Goal: Information Seeking & Learning: Learn about a topic

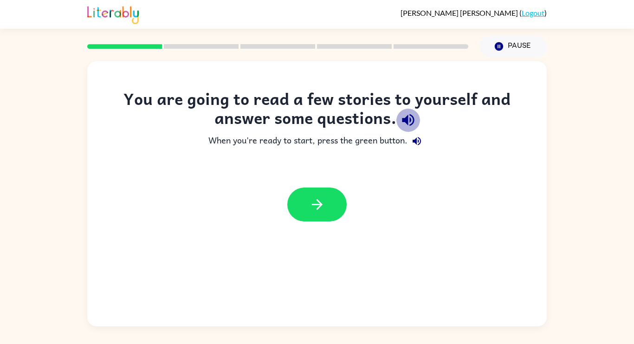
click at [412, 122] on icon "button" at bounding box center [408, 120] width 16 height 16
click at [418, 140] on icon "button" at bounding box center [417, 141] width 8 height 8
click at [319, 187] on div at bounding box center [317, 204] width 460 height 52
click at [322, 198] on icon "button" at bounding box center [317, 204] width 16 height 16
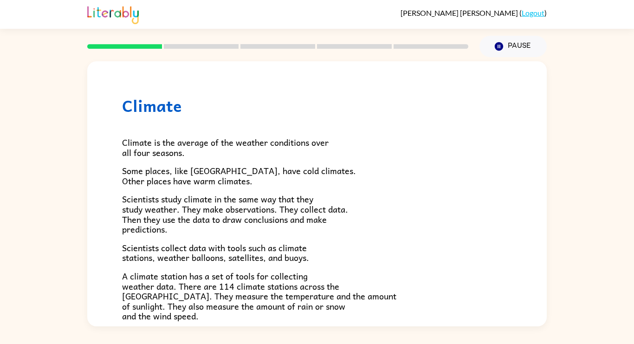
click at [27, 216] on div "Climate Climate is the average of the weather conditions over all four seasons.…" at bounding box center [317, 191] width 634 height 269
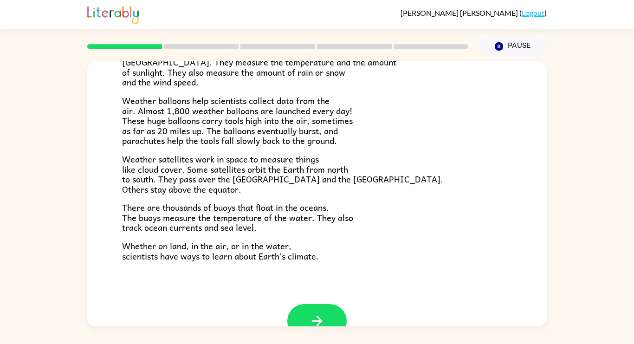
scroll to position [260, 0]
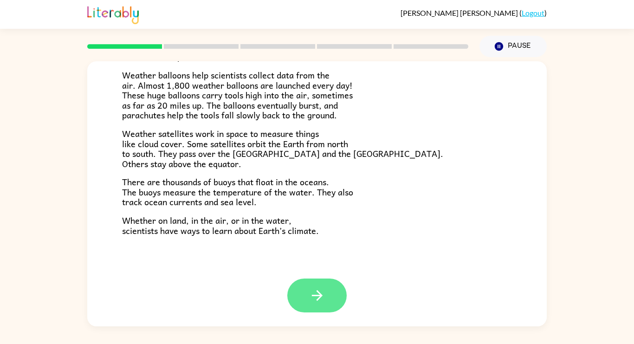
click at [320, 293] on icon "button" at bounding box center [317, 295] width 16 height 16
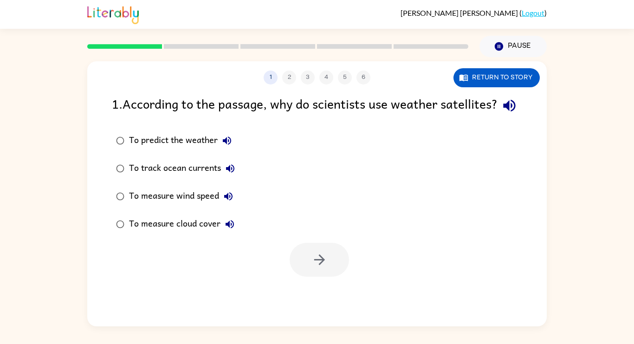
scroll to position [0, 0]
click at [501, 114] on icon "button" at bounding box center [509, 106] width 16 height 16
click at [164, 234] on div "To measure cloud cover" at bounding box center [184, 224] width 110 height 19
click at [309, 274] on button "button" at bounding box center [319, 260] width 59 height 34
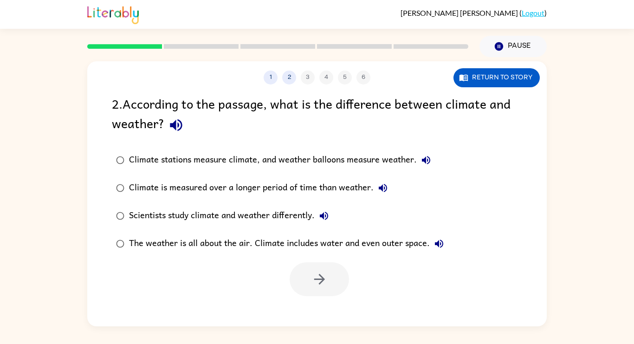
click at [175, 129] on icon "button" at bounding box center [176, 125] width 12 height 12
click at [216, 189] on div "Climate is measured over a longer period of time than weather." at bounding box center [260, 188] width 263 height 19
click at [322, 286] on icon "button" at bounding box center [320, 279] width 16 height 16
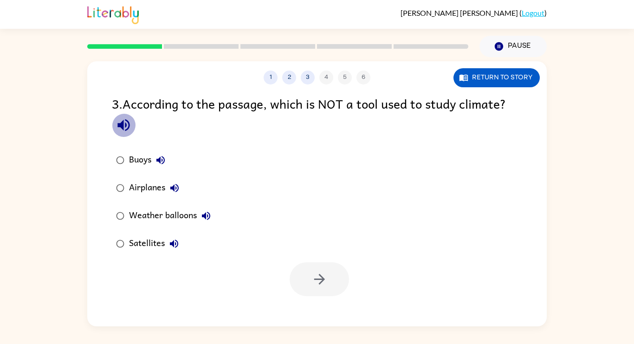
click at [125, 129] on icon "button" at bounding box center [124, 125] width 16 height 16
click at [320, 286] on icon "button" at bounding box center [320, 279] width 16 height 16
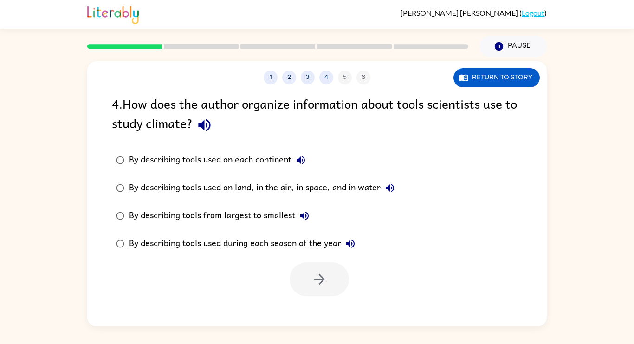
click at [210, 127] on icon "button" at bounding box center [204, 125] width 16 height 16
click at [306, 160] on icon "button" at bounding box center [300, 160] width 11 height 11
click at [202, 124] on icon "button" at bounding box center [204, 125] width 12 height 12
click at [302, 287] on button "button" at bounding box center [319, 279] width 59 height 34
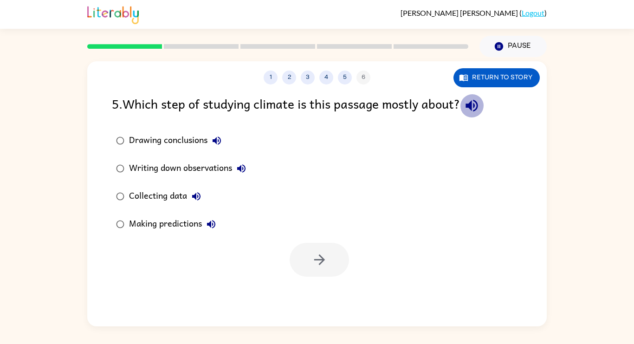
click at [475, 102] on icon "button" at bounding box center [472, 106] width 12 height 12
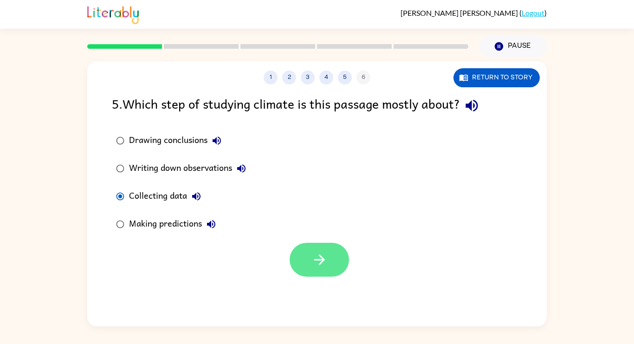
click at [310, 252] on button "button" at bounding box center [319, 260] width 59 height 34
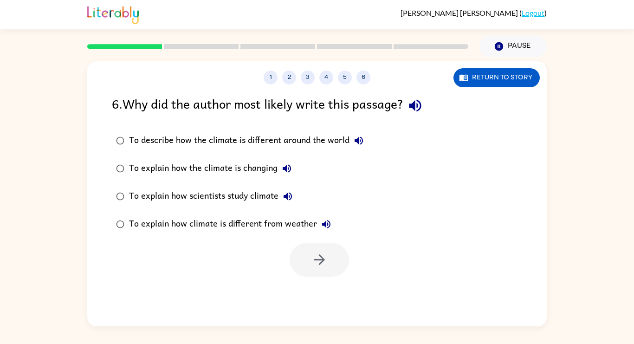
click at [421, 103] on icon "button" at bounding box center [415, 106] width 12 height 12
click at [331, 253] on button "button" at bounding box center [319, 260] width 59 height 34
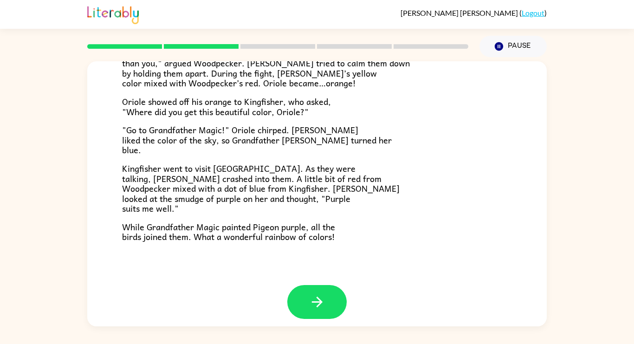
scroll to position [240, 0]
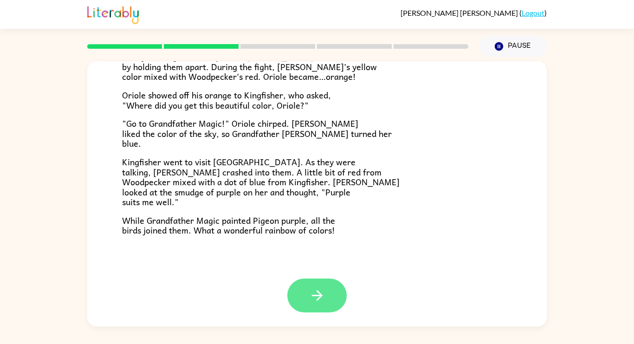
click at [304, 293] on button "button" at bounding box center [316, 296] width 59 height 34
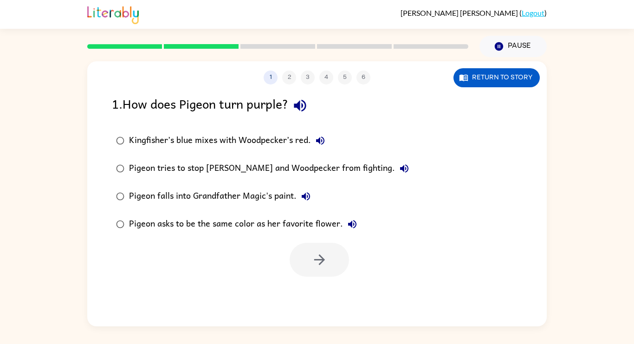
scroll to position [0, 0]
click at [269, 214] on label "Pigeon asks to be the same color as her favorite flower." at bounding box center [263, 224] width 312 height 28
click at [324, 251] on button "button" at bounding box center [319, 260] width 59 height 34
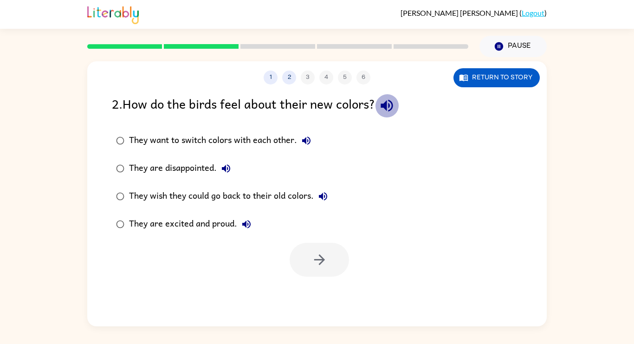
click at [389, 114] on button "button" at bounding box center [387, 106] width 24 height 24
click at [309, 142] on icon "button" at bounding box center [306, 140] width 11 height 11
click at [230, 164] on icon "button" at bounding box center [226, 168] width 11 height 11
click at [325, 195] on icon "button" at bounding box center [323, 196] width 8 height 8
click at [323, 195] on icon "button" at bounding box center [323, 196] width 8 height 8
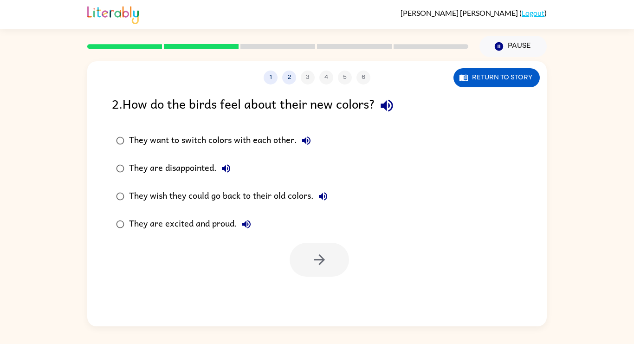
click at [248, 222] on icon "button" at bounding box center [246, 224] width 11 height 11
click at [323, 266] on icon "button" at bounding box center [320, 260] width 16 height 16
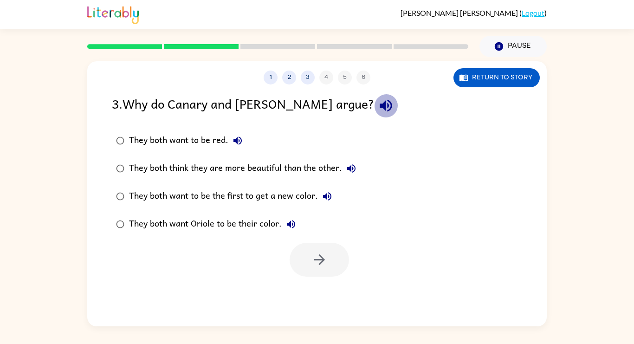
click at [380, 105] on icon "button" at bounding box center [386, 106] width 12 height 12
click at [237, 139] on icon "button" at bounding box center [238, 141] width 8 height 8
click at [350, 167] on icon "button" at bounding box center [351, 168] width 8 height 8
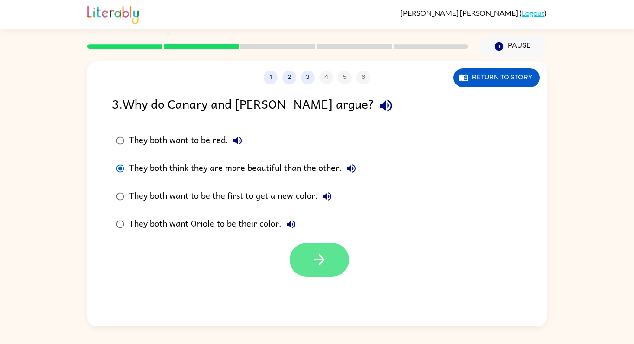
click at [319, 270] on button "button" at bounding box center [319, 260] width 59 height 34
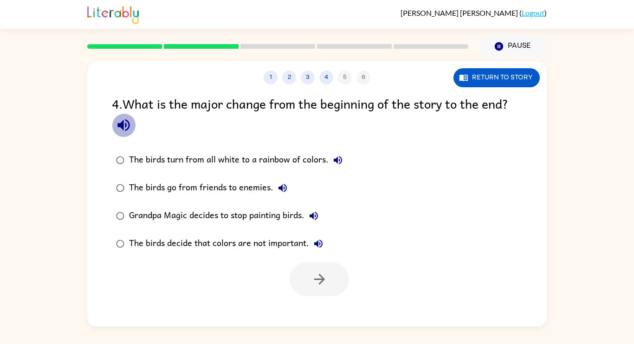
click at [123, 123] on icon "button" at bounding box center [123, 125] width 12 height 12
click at [339, 157] on icon "button" at bounding box center [337, 160] width 11 height 11
click at [331, 284] on button "button" at bounding box center [319, 279] width 59 height 34
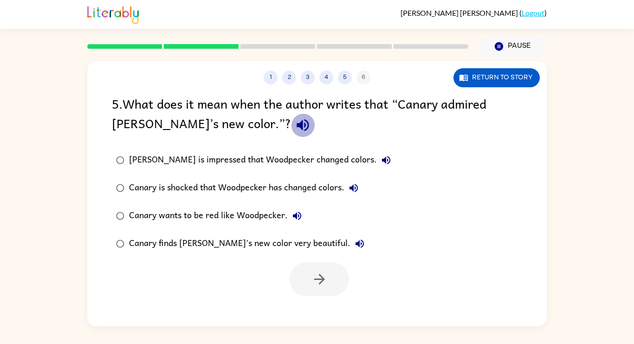
click at [291, 134] on button "button" at bounding box center [303, 125] width 24 height 24
click at [381, 157] on icon "button" at bounding box center [386, 160] width 11 height 11
click at [357, 183] on icon "button" at bounding box center [353, 187] width 11 height 11
click at [300, 217] on icon "button" at bounding box center [297, 216] width 8 height 8
click at [354, 241] on icon "button" at bounding box center [359, 243] width 11 height 11
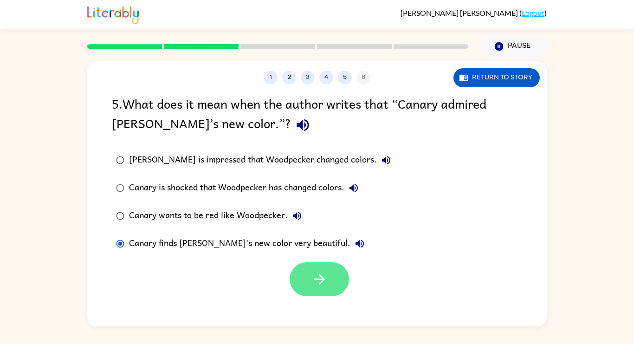
click at [328, 275] on button "button" at bounding box center [319, 279] width 59 height 34
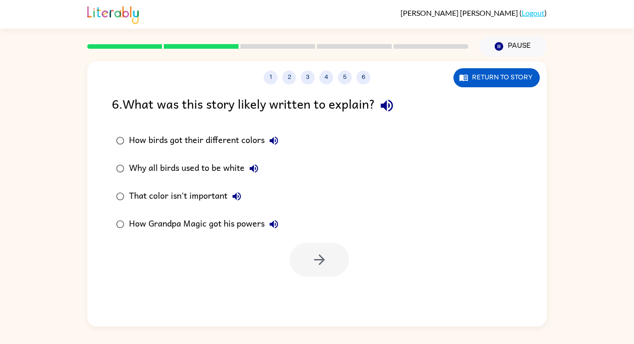
click at [390, 107] on icon "button" at bounding box center [387, 106] width 16 height 16
click at [277, 137] on icon "button" at bounding box center [273, 140] width 11 height 11
click at [255, 165] on icon "button" at bounding box center [253, 168] width 11 height 11
click at [246, 190] on div "That color isn't important" at bounding box center [187, 196] width 117 height 19
click at [241, 196] on icon "button" at bounding box center [236, 196] width 11 height 11
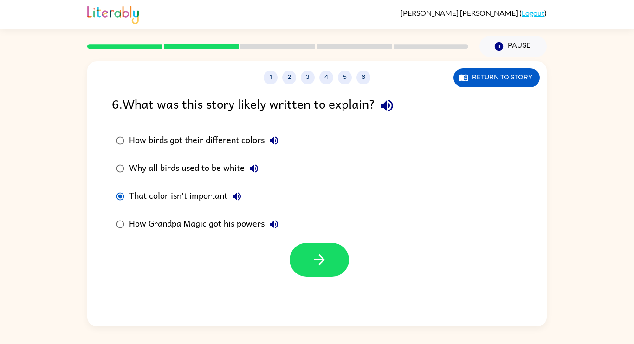
click at [276, 222] on icon "button" at bounding box center [273, 224] width 11 height 11
click at [312, 264] on icon "button" at bounding box center [320, 260] width 16 height 16
click at [247, 48] on rect at bounding box center [278, 46] width 75 height 5
click at [318, 251] on div at bounding box center [319, 260] width 59 height 34
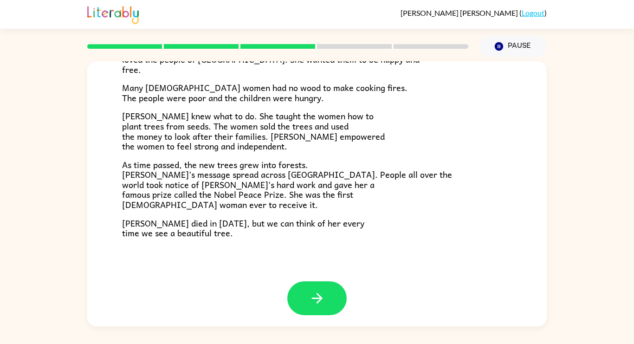
scroll to position [261, 0]
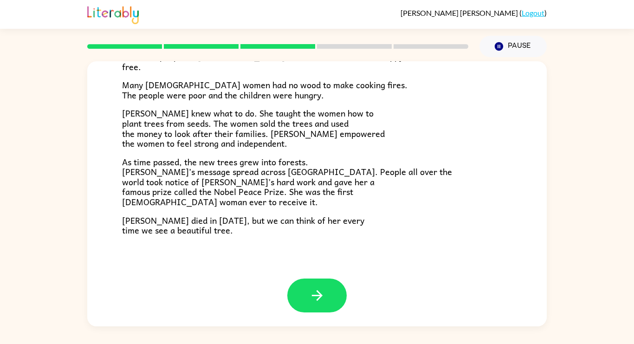
click at [380, 305] on div at bounding box center [317, 303] width 460 height 48
click at [334, 296] on button "button" at bounding box center [316, 296] width 59 height 34
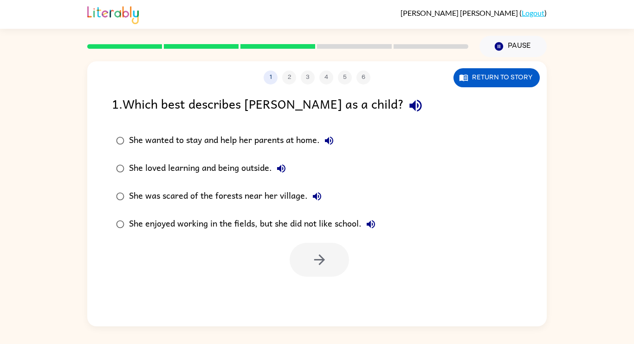
scroll to position [0, 0]
click at [408, 111] on icon "button" at bounding box center [416, 106] width 16 height 16
click at [332, 140] on icon "button" at bounding box center [329, 141] width 8 height 8
click at [286, 168] on icon "button" at bounding box center [281, 168] width 8 height 8
click at [314, 194] on icon "button" at bounding box center [317, 196] width 11 height 11
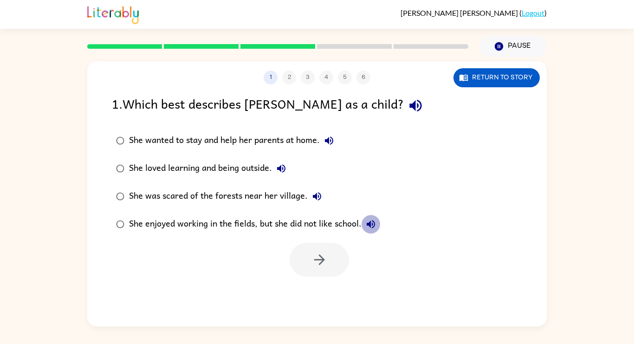
click at [367, 223] on icon "button" at bounding box center [370, 224] width 11 height 11
click at [324, 256] on icon "button" at bounding box center [320, 260] width 16 height 16
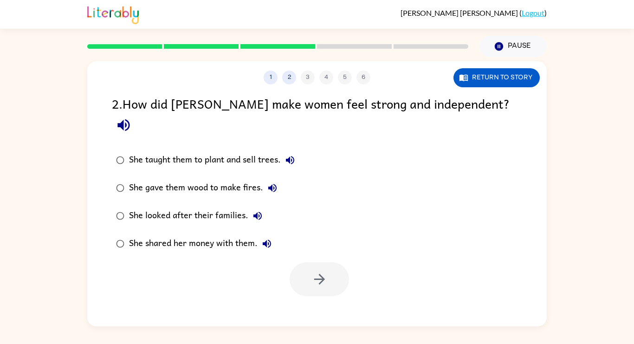
click at [132, 117] on icon "button" at bounding box center [124, 125] width 16 height 16
click at [292, 155] on icon "button" at bounding box center [290, 160] width 11 height 11
click at [273, 184] on icon "button" at bounding box center [272, 188] width 8 height 8
click at [257, 212] on icon "button" at bounding box center [258, 216] width 8 height 8
click at [265, 238] on icon "button" at bounding box center [266, 243] width 11 height 11
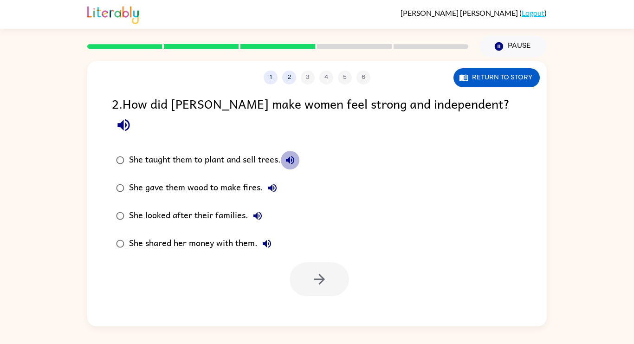
click at [294, 156] on icon "button" at bounding box center [290, 160] width 8 height 8
click at [327, 273] on button "button" at bounding box center [319, 279] width 59 height 34
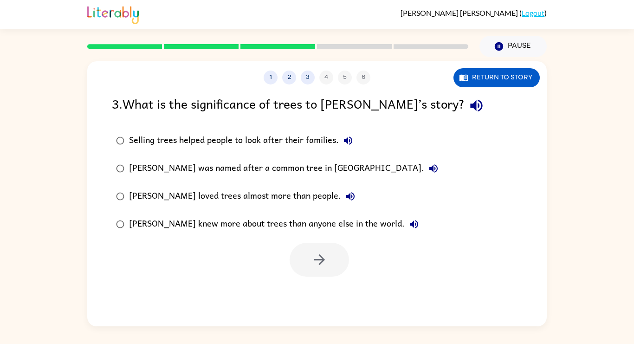
click at [468, 109] on icon "button" at bounding box center [476, 106] width 16 height 16
click at [348, 145] on icon "button" at bounding box center [348, 140] width 11 height 11
click at [429, 169] on icon "button" at bounding box center [433, 168] width 8 height 8
click at [345, 193] on icon "button" at bounding box center [350, 196] width 11 height 11
click at [410, 228] on icon "button" at bounding box center [414, 224] width 8 height 8
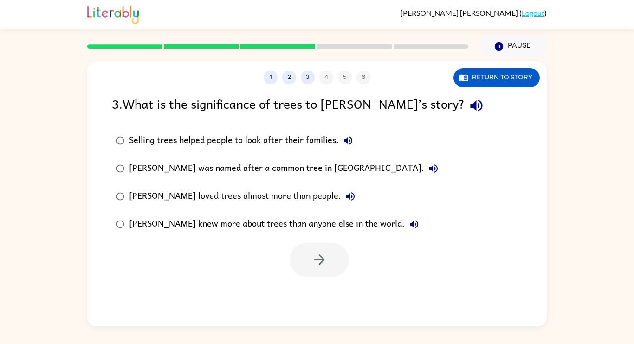
click at [294, 136] on div "Selling trees helped people to look after their families." at bounding box center [243, 140] width 228 height 19
click at [337, 267] on button "button" at bounding box center [319, 260] width 59 height 34
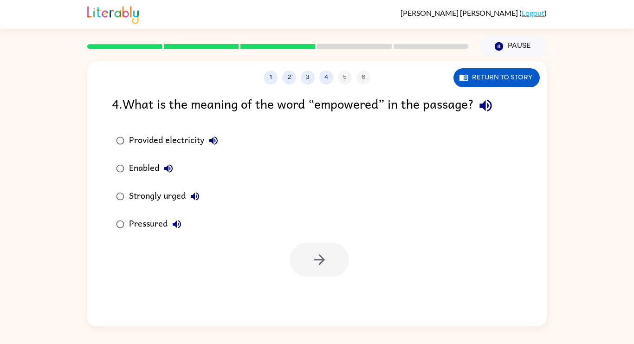
click at [489, 109] on icon "button" at bounding box center [486, 106] width 16 height 16
click at [215, 137] on icon "button" at bounding box center [213, 141] width 8 height 8
click at [169, 164] on icon "button" at bounding box center [168, 168] width 11 height 11
click at [197, 195] on icon "button" at bounding box center [194, 196] width 11 height 11
click at [177, 225] on icon "button" at bounding box center [176, 224] width 11 height 11
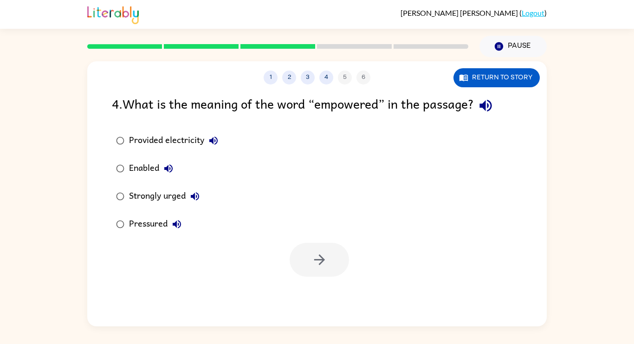
click at [160, 194] on div "Strongly urged" at bounding box center [166, 196] width 75 height 19
click at [330, 248] on button "button" at bounding box center [319, 260] width 59 height 34
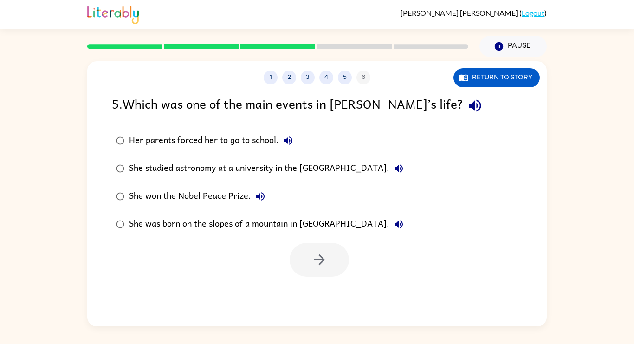
click at [467, 105] on icon "button" at bounding box center [475, 106] width 16 height 16
click at [290, 141] on icon "button" at bounding box center [288, 141] width 8 height 8
click at [404, 167] on icon "button" at bounding box center [398, 168] width 11 height 11
click at [262, 194] on icon "button" at bounding box center [260, 196] width 8 height 8
click at [395, 223] on icon "button" at bounding box center [399, 224] width 8 height 8
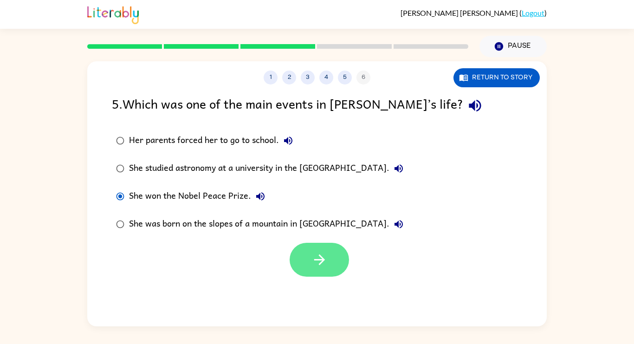
click at [315, 257] on icon "button" at bounding box center [320, 260] width 16 height 16
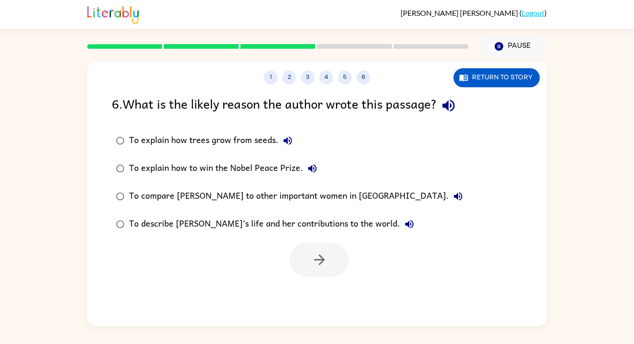
click at [455, 103] on icon "button" at bounding box center [449, 106] width 16 height 16
click at [288, 136] on icon "button" at bounding box center [287, 140] width 11 height 11
click at [311, 169] on icon "button" at bounding box center [312, 168] width 11 height 11
click at [453, 193] on icon "button" at bounding box center [458, 196] width 11 height 11
click at [404, 222] on icon "button" at bounding box center [409, 224] width 11 height 11
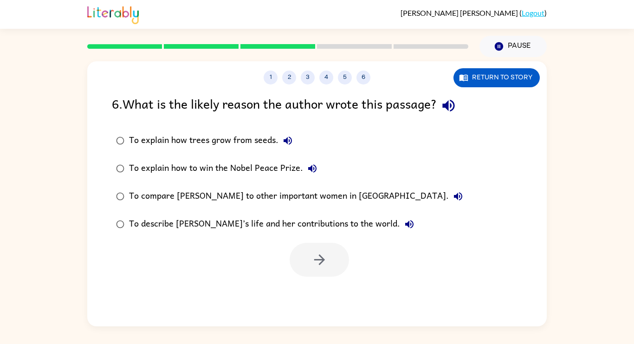
click at [226, 222] on div "To describe [PERSON_NAME]’s life and her contributions to the world." at bounding box center [274, 224] width 290 height 19
click at [339, 256] on button "button" at bounding box center [319, 260] width 59 height 34
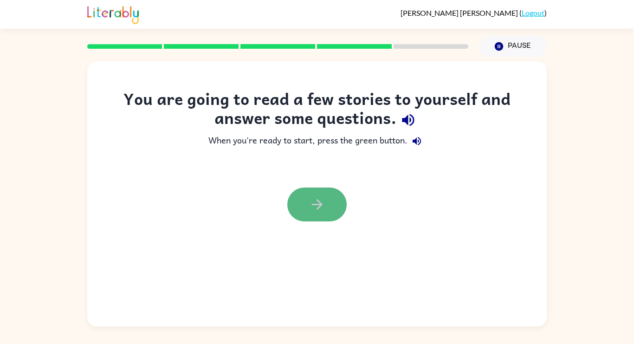
click at [324, 208] on icon "button" at bounding box center [317, 204] width 16 height 16
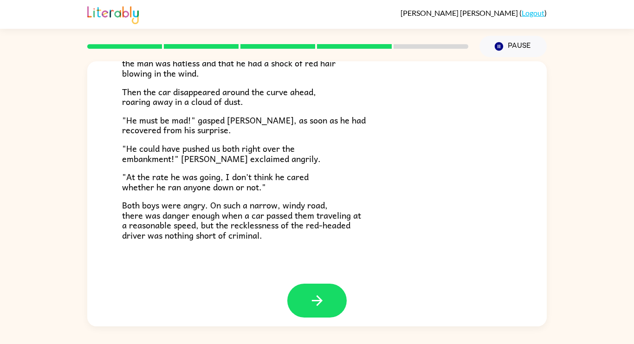
scroll to position [258, 0]
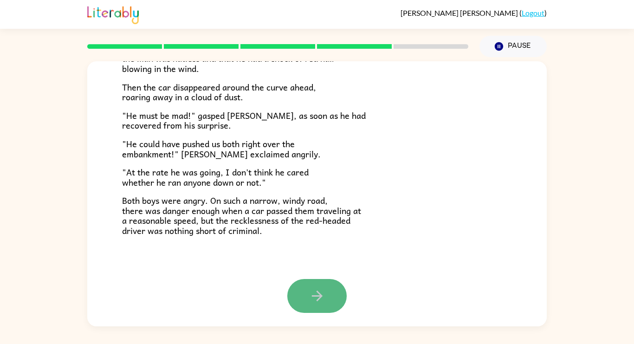
click at [315, 284] on button "button" at bounding box center [316, 296] width 59 height 34
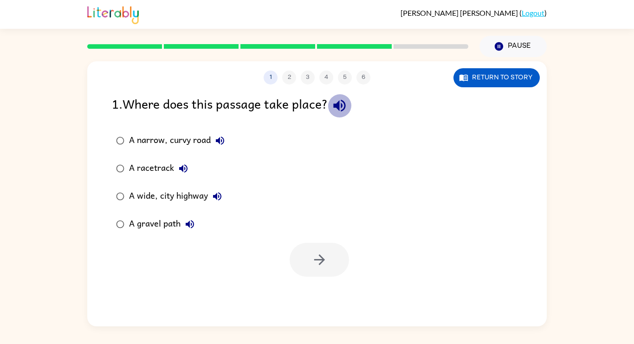
click at [338, 99] on icon "button" at bounding box center [340, 106] width 16 height 16
click at [223, 141] on icon "button" at bounding box center [220, 140] width 11 height 11
click at [185, 166] on icon "button" at bounding box center [183, 168] width 8 height 8
click at [215, 193] on icon "button" at bounding box center [217, 196] width 11 height 11
click at [190, 221] on icon "button" at bounding box center [190, 224] width 8 height 8
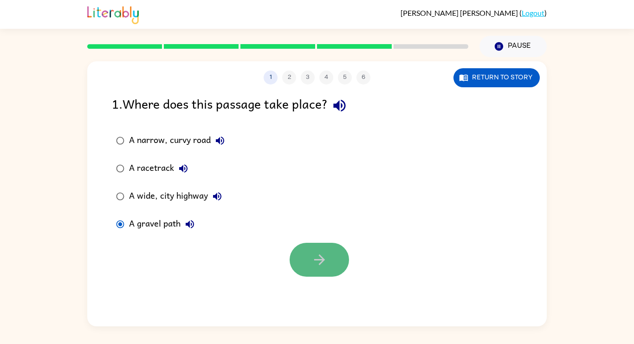
click at [293, 267] on button "button" at bounding box center [319, 260] width 59 height 34
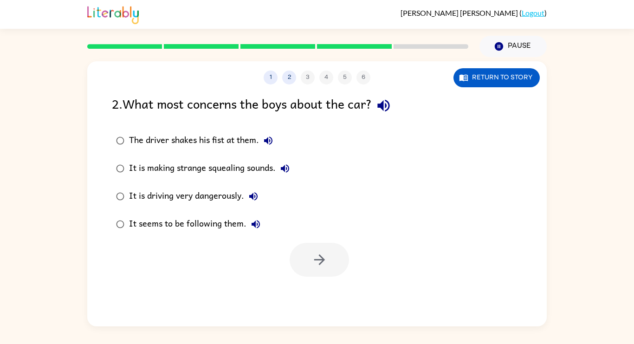
click at [389, 101] on icon "button" at bounding box center [383, 106] width 12 height 12
click at [268, 145] on icon "button" at bounding box center [268, 140] width 11 height 11
click at [286, 169] on icon "button" at bounding box center [285, 168] width 8 height 8
click at [255, 198] on icon "button" at bounding box center [253, 196] width 8 height 8
click at [254, 223] on icon "button" at bounding box center [256, 224] width 8 height 8
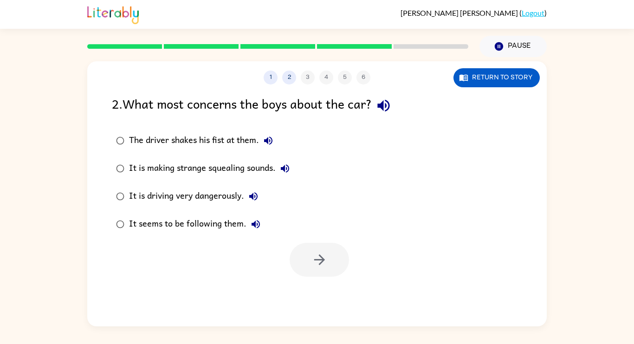
click at [165, 193] on div "It is driving very dangerously." at bounding box center [196, 196] width 134 height 19
click at [307, 253] on button "button" at bounding box center [319, 260] width 59 height 34
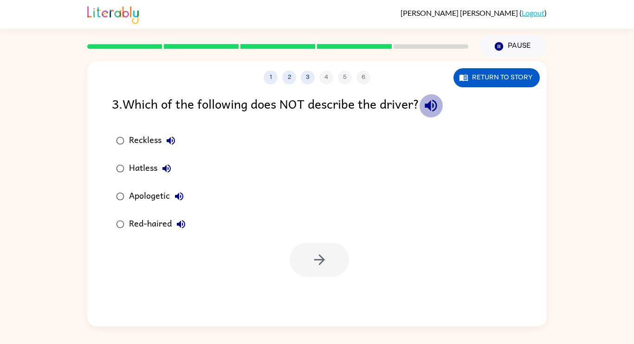
click at [439, 98] on icon "button" at bounding box center [431, 106] width 16 height 16
click at [173, 138] on icon "button" at bounding box center [170, 140] width 11 height 11
click at [164, 167] on icon "button" at bounding box center [166, 168] width 11 height 11
click at [184, 195] on icon "button" at bounding box center [179, 196] width 11 height 11
click at [147, 197] on div "Apologetic" at bounding box center [158, 196] width 59 height 19
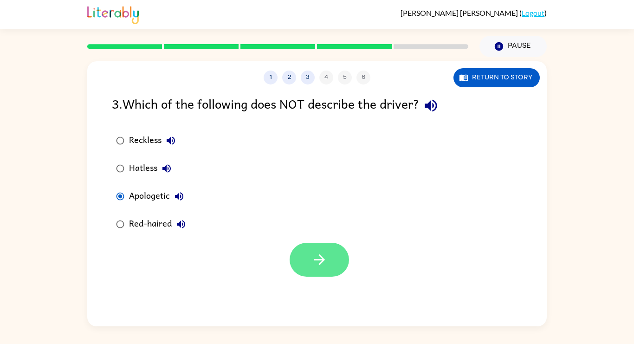
click at [313, 265] on icon "button" at bounding box center [320, 260] width 16 height 16
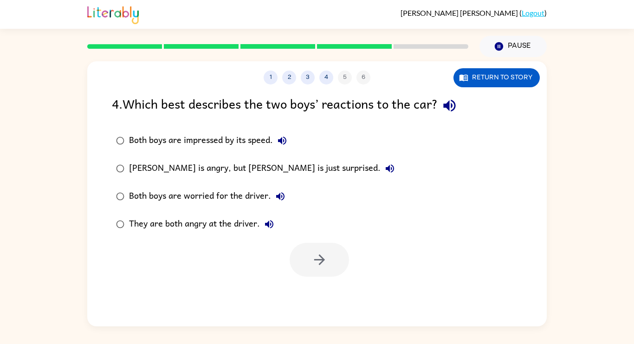
click at [452, 108] on icon "button" at bounding box center [449, 106] width 12 height 12
click at [285, 139] on icon "button" at bounding box center [282, 140] width 11 height 11
click at [386, 165] on icon "button" at bounding box center [390, 168] width 8 height 8
click at [279, 195] on icon "button" at bounding box center [280, 196] width 11 height 11
click at [271, 215] on button "They are both angry at the driver." at bounding box center [269, 224] width 19 height 19
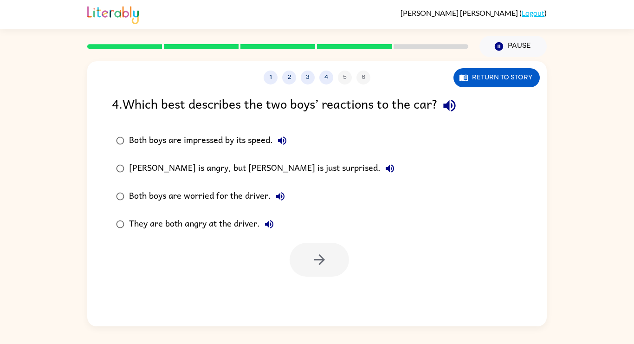
click at [236, 218] on div "They are both angry at the driver." at bounding box center [204, 224] width 150 height 19
click at [302, 252] on button "button" at bounding box center [319, 260] width 59 height 34
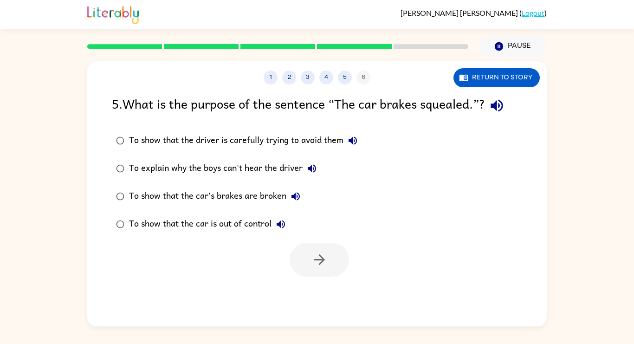
click at [494, 104] on icon "button" at bounding box center [497, 106] width 16 height 16
click at [355, 139] on icon "button" at bounding box center [353, 141] width 8 height 8
click at [312, 167] on icon "button" at bounding box center [311, 168] width 11 height 11
click at [297, 196] on icon "button" at bounding box center [296, 196] width 8 height 8
click at [281, 224] on icon "button" at bounding box center [281, 224] width 8 height 8
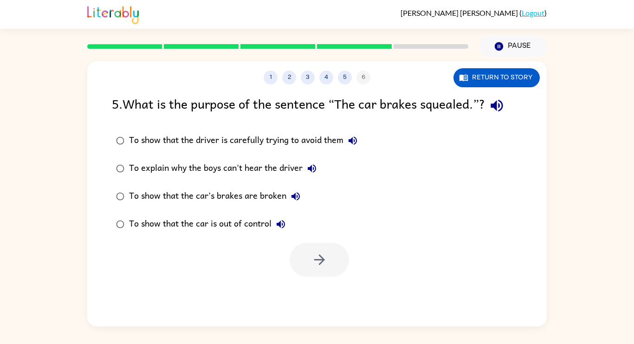
click at [253, 223] on div "To show that the car is out of control" at bounding box center [209, 224] width 161 height 19
click at [316, 260] on icon "button" at bounding box center [319, 259] width 11 height 11
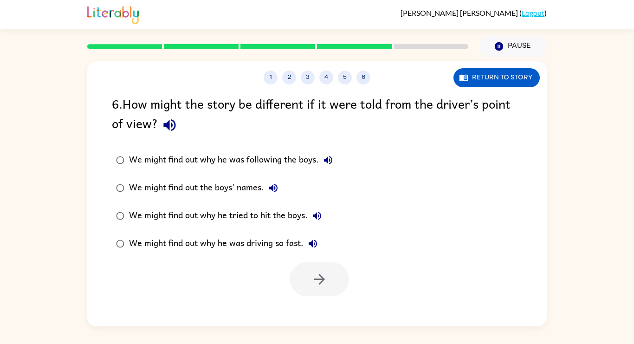
click at [169, 126] on icon "button" at bounding box center [169, 125] width 12 height 12
click at [329, 158] on icon "button" at bounding box center [328, 160] width 11 height 11
click at [278, 185] on icon "button" at bounding box center [273, 187] width 11 height 11
click at [319, 215] on icon "button" at bounding box center [317, 216] width 8 height 8
click at [308, 242] on icon "button" at bounding box center [312, 243] width 11 height 11
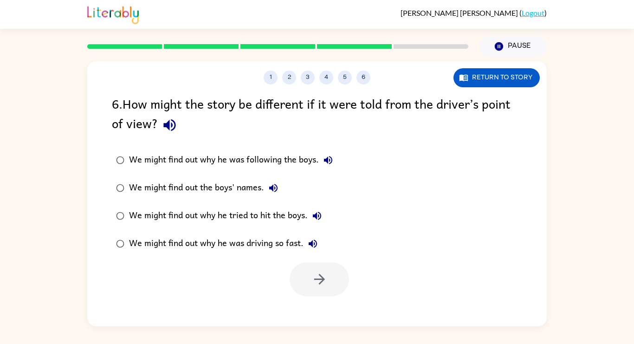
click at [290, 242] on div "We might find out why he was driving so fast." at bounding box center [225, 243] width 193 height 19
click at [325, 284] on icon "button" at bounding box center [320, 279] width 16 height 16
